Goal: Information Seeking & Learning: Find specific page/section

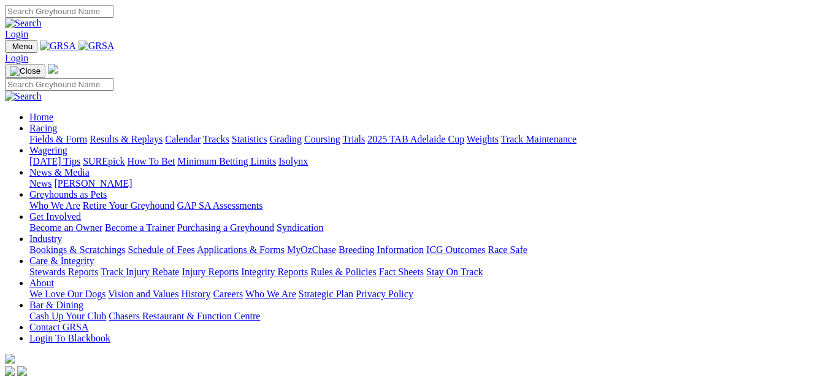
scroll to position [307, 0]
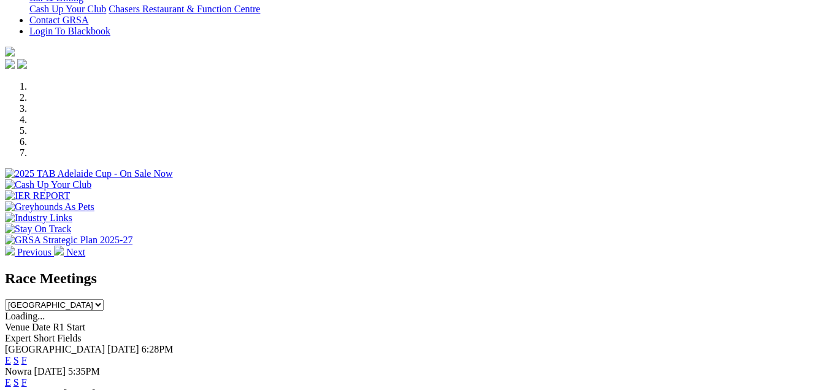
click at [104, 299] on select "South Australia New South Wales Northern Territory Queensland Tasmania Victoria…" at bounding box center [54, 305] width 99 height 12
drag, startPoint x: 577, startPoint y: 151, endPoint x: 575, endPoint y: 158, distance: 7.0
click at [104, 299] on select "South Australia New South Wales Northern Territory Queensland Tasmania Victoria…" at bounding box center [54, 305] width 99 height 12
select select "VIC"
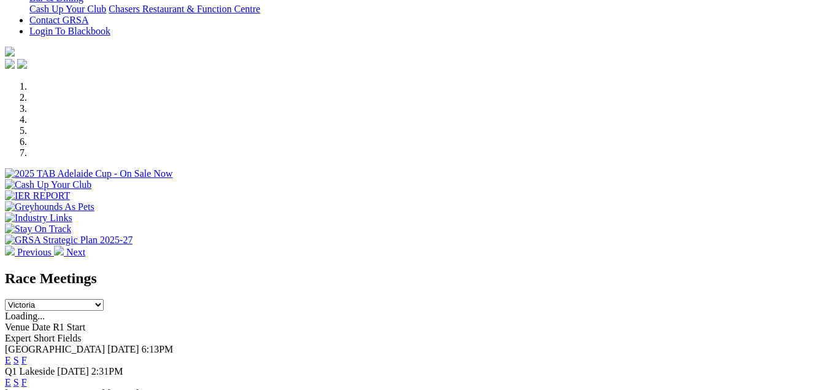
click at [104, 299] on select "South Australia New South Wales Northern Territory Queensland Tasmania Victoria…" at bounding box center [54, 305] width 99 height 12
click at [27, 377] on link "F" at bounding box center [24, 382] width 6 height 10
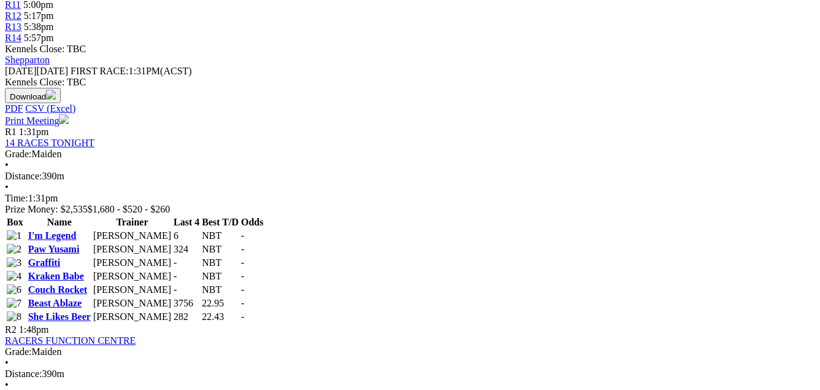
scroll to position [613, 0]
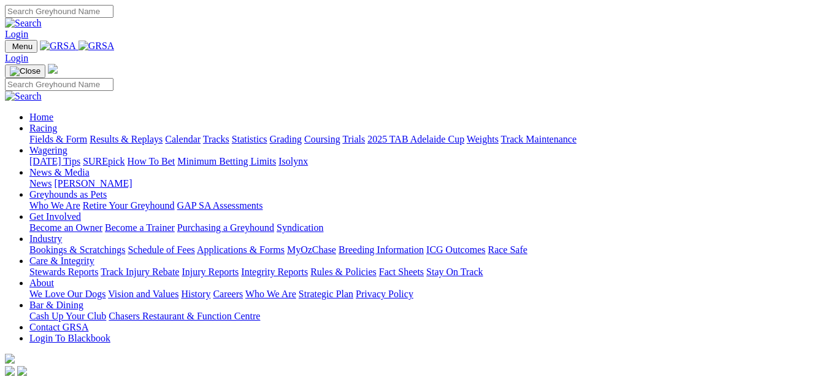
scroll to position [307, 0]
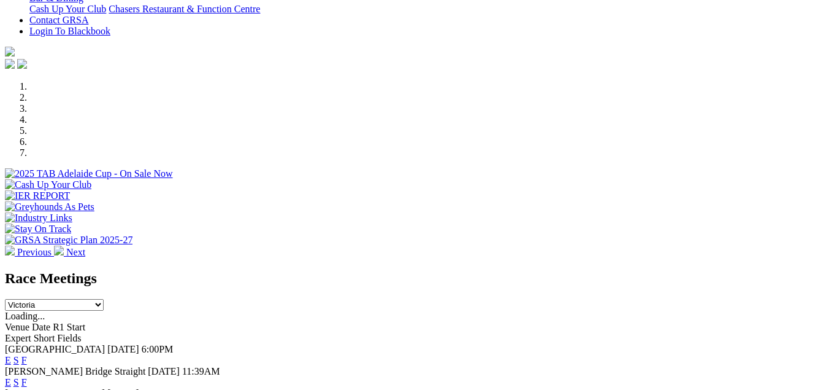
drag, startPoint x: 0, startPoint y: 0, endPoint x: 588, endPoint y: 161, distance: 609.3
click at [104, 299] on select "South Australia New South Wales Northern Territory Queensland Tasmania Victoria…" at bounding box center [54, 305] width 99 height 12
select select "WA"
click at [104, 299] on select "South Australia New South Wales Northern Territory Queensland Tasmania Victoria…" at bounding box center [54, 305] width 99 height 12
click at [27, 355] on span "F" at bounding box center [24, 360] width 6 height 10
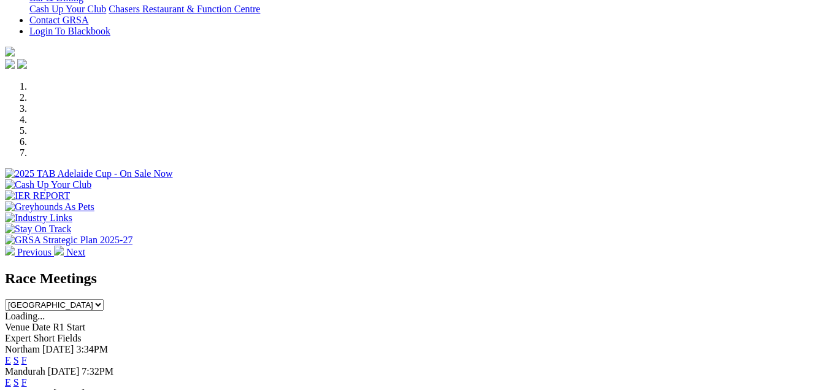
click at [27, 355] on link "F" at bounding box center [24, 360] width 6 height 10
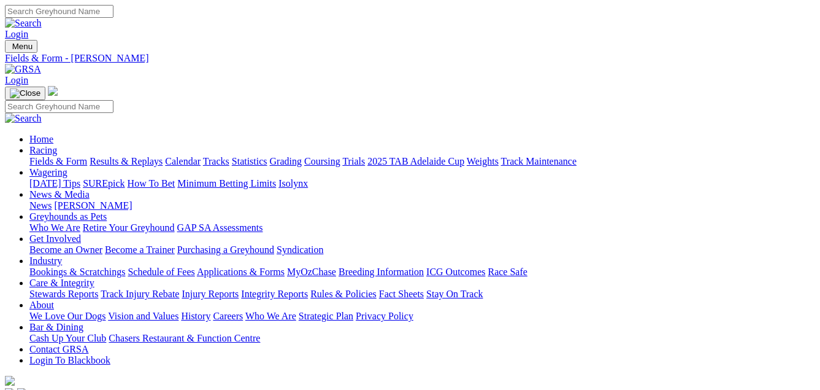
drag, startPoint x: 380, startPoint y: 147, endPoint x: 377, endPoint y: 170, distance: 23.6
select select "VIC"
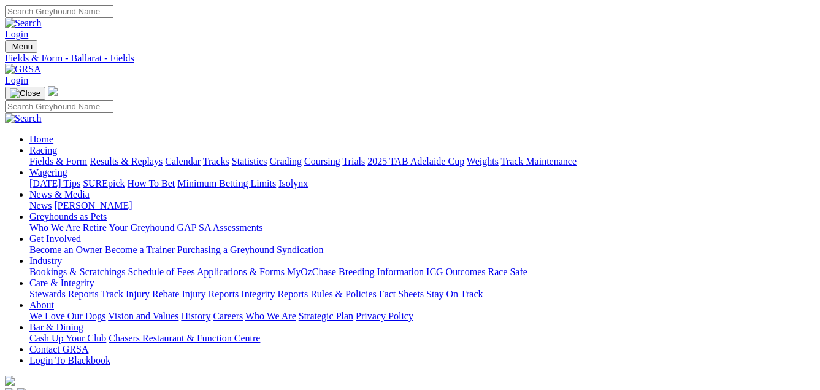
select select "[GEOGRAPHIC_DATA]"
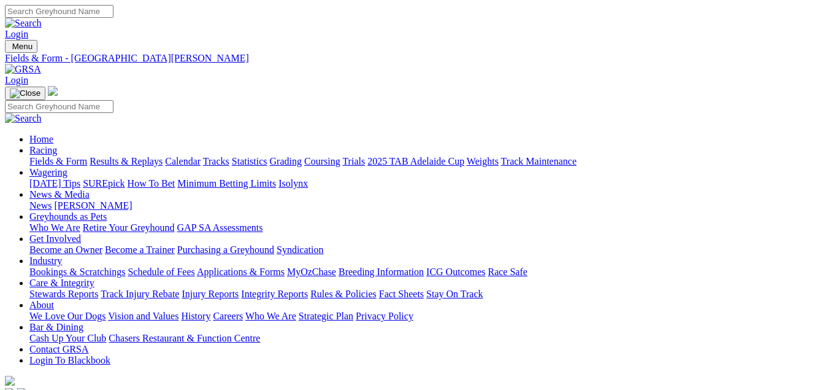
select select "VIC"
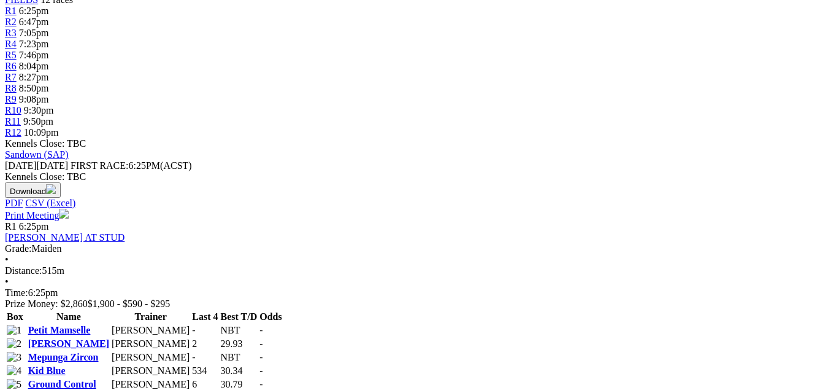
scroll to position [491, 0]
